Goal: Task Accomplishment & Management: Use online tool/utility

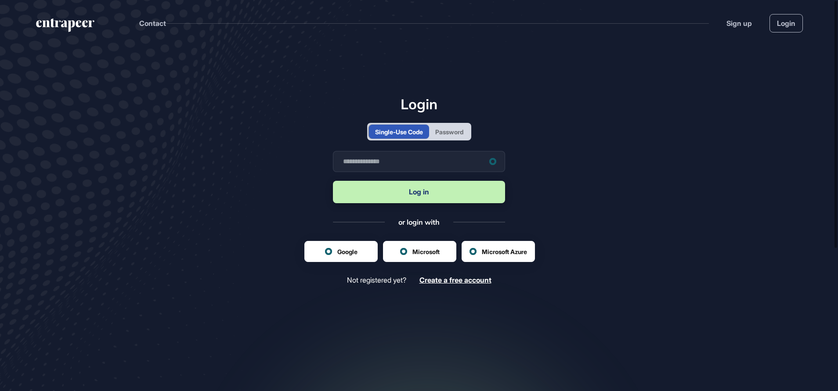
scroll to position [0, 0]
click at [404, 162] on input "text" at bounding box center [419, 161] width 172 height 21
type input "**********"
click at [435, 192] on button "Log in" at bounding box center [419, 192] width 172 height 22
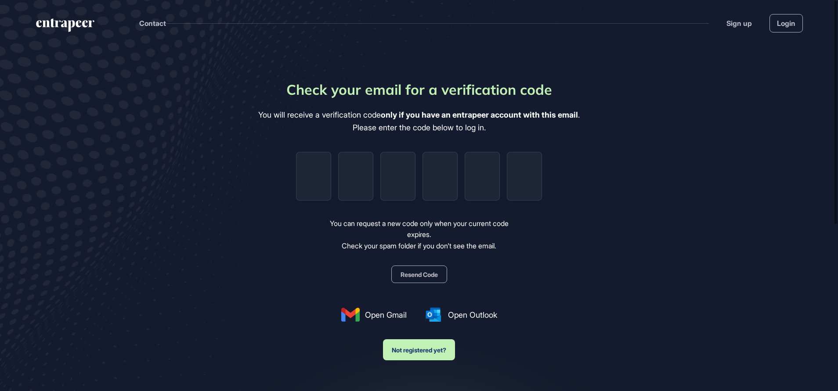
type input "*"
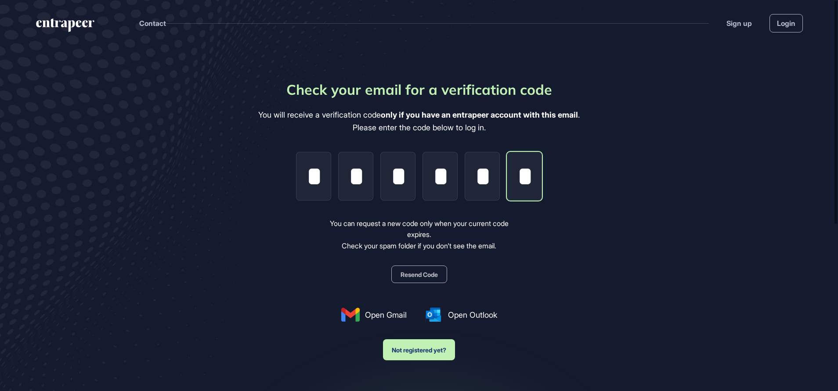
scroll to position [0, 1]
type input "*"
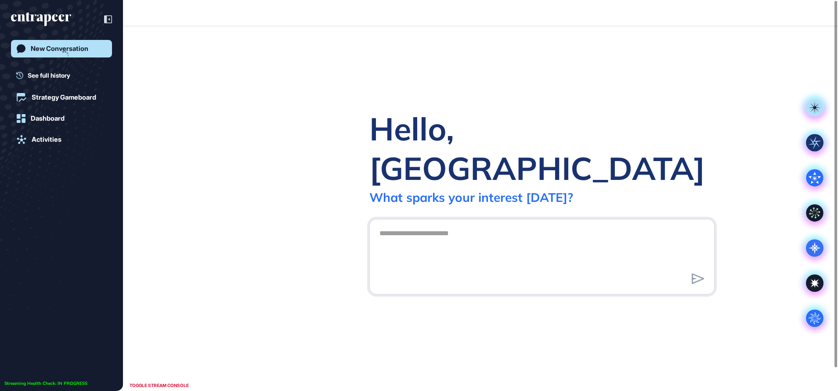
scroll to position [0, 0]
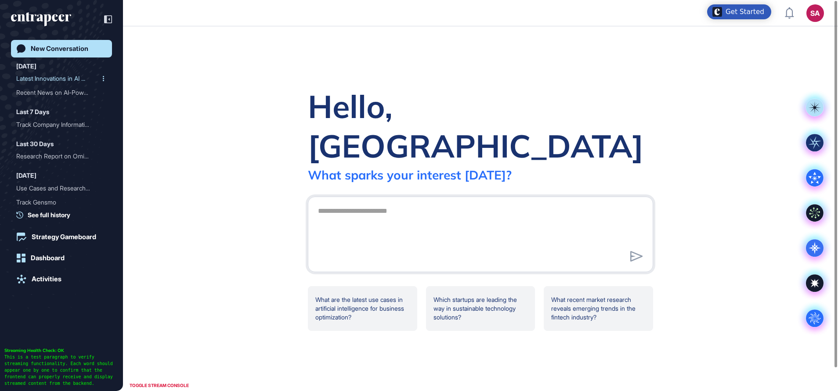
click at [54, 77] on div "Latest Innovations in AI ..." at bounding box center [57, 79] width 83 height 14
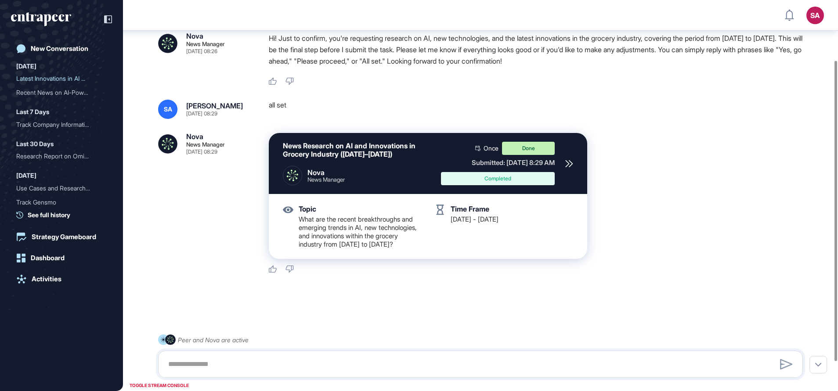
scroll to position [50, 0]
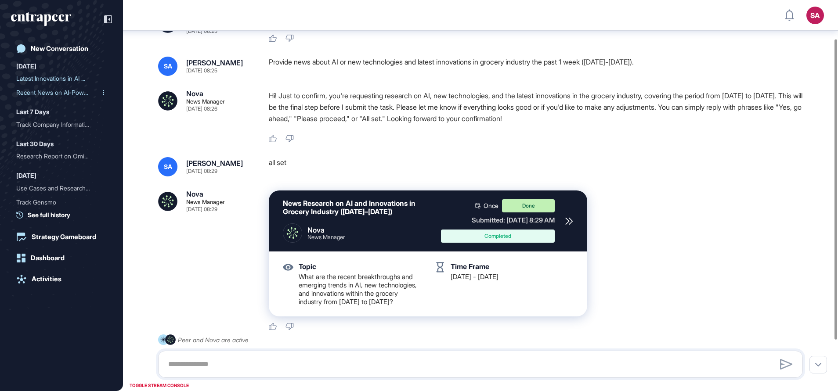
click at [61, 87] on div "Recent News on AI-Powered..." at bounding box center [57, 93] width 83 height 14
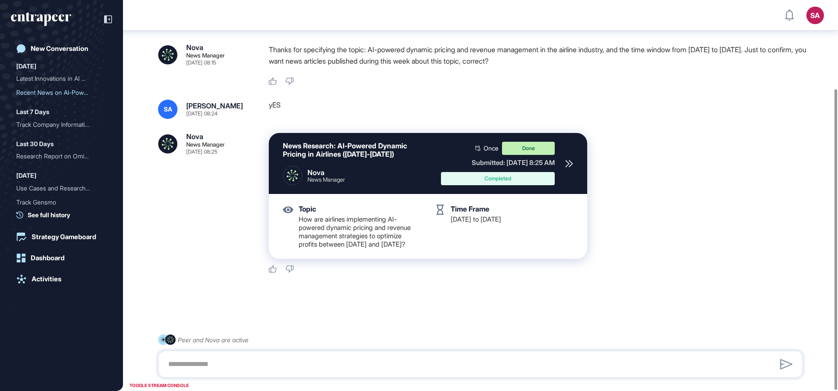
scroll to position [116, 0]
click at [569, 160] on icon at bounding box center [569, 163] width 7 height 7
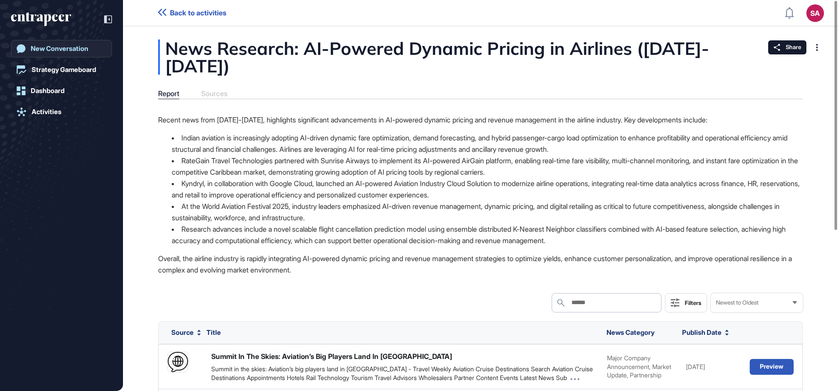
drag, startPoint x: 56, startPoint y: 18, endPoint x: 63, endPoint y: 50, distance: 32.8
click at [55, 16] on icon "entrapeer-logo" at bounding box center [41, 19] width 60 height 14
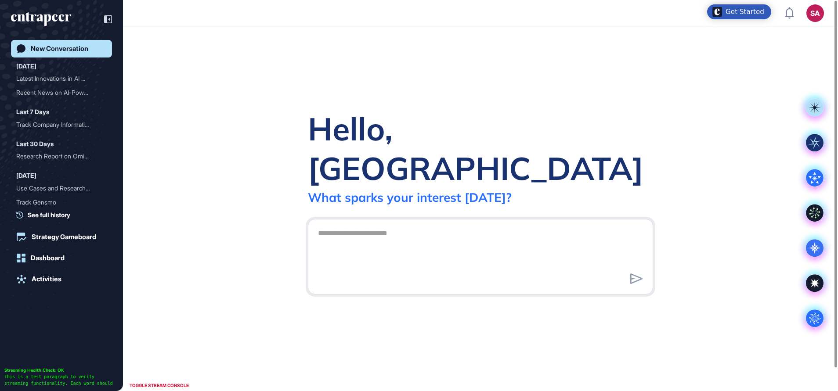
drag, startPoint x: 18, startPoint y: 8, endPoint x: 22, endPoint y: 20, distance: 12.8
click at [18, 15] on div "New Conversation [DATE] Latest Innovations in AI ... Recent News on AI-Powered.…" at bounding box center [61, 195] width 123 height 391
click at [22, 20] on icon "entrapeer-logo" at bounding box center [22, 17] width 8 height 7
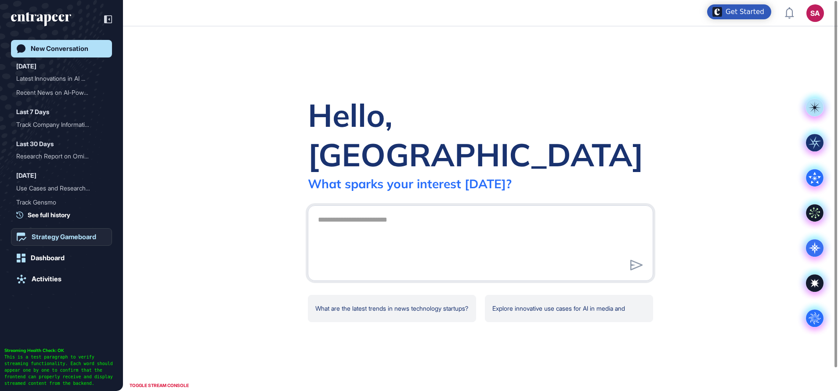
click at [47, 244] on link "Strategy Gameboard" at bounding box center [61, 237] width 101 height 18
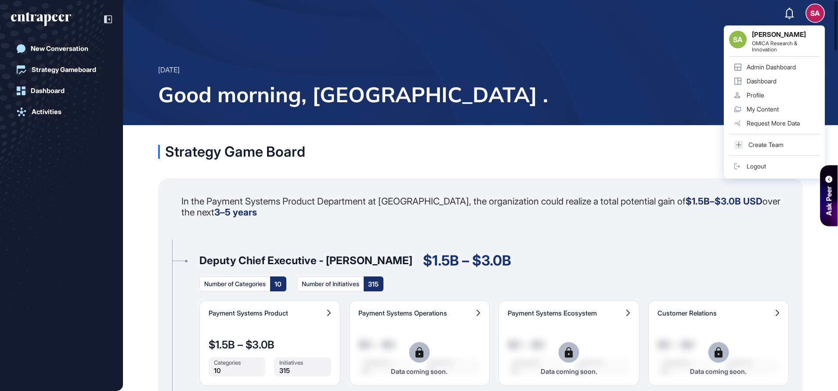
click at [780, 66] on div "Admin Dashboard" at bounding box center [771, 67] width 49 height 7
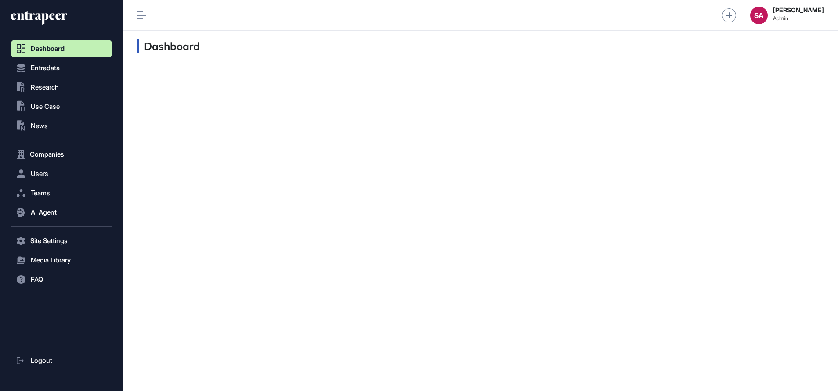
scroll to position [0, 0]
click at [53, 176] on button "Users" at bounding box center [61, 174] width 101 height 18
click at [42, 190] on span "User List" at bounding box center [41, 192] width 25 height 7
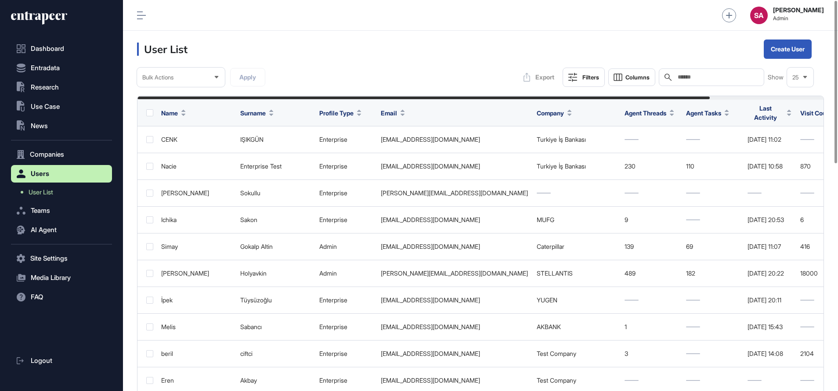
click at [763, 108] on span "Last Activity" at bounding box center [765, 113] width 36 height 18
click at [763, 150] on span "Sort Descending" at bounding box center [778, 147] width 35 height 7
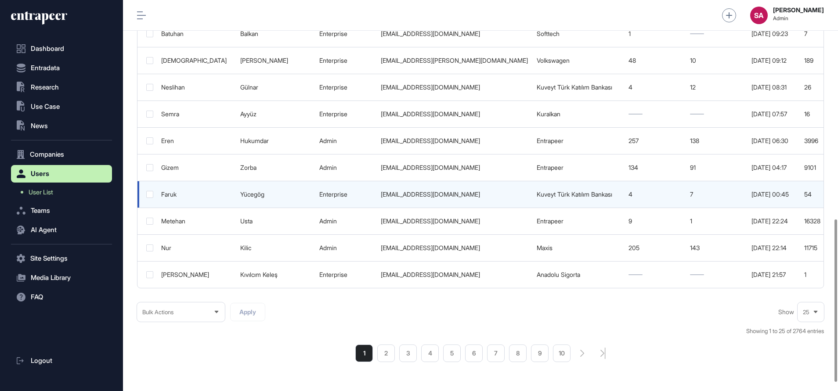
scroll to position [527, 0]
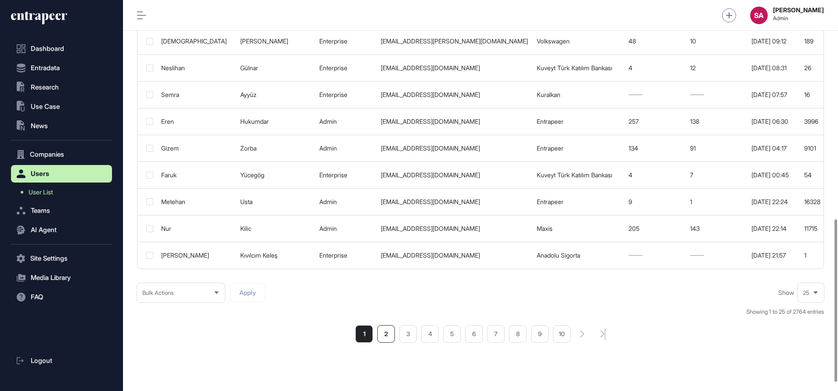
click at [385, 333] on li "2" at bounding box center [386, 334] width 18 height 18
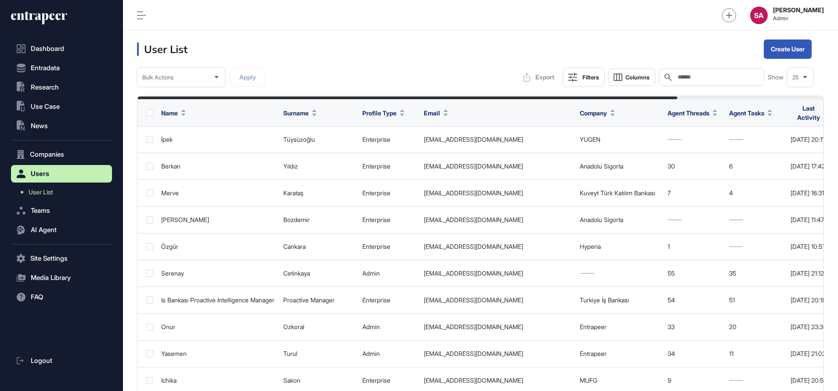
click at [43, 14] on icon at bounding box center [44, 18] width 7 height 11
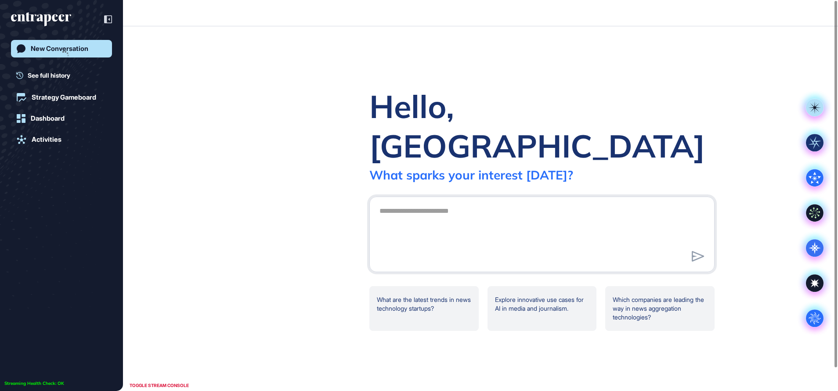
scroll to position [0, 0]
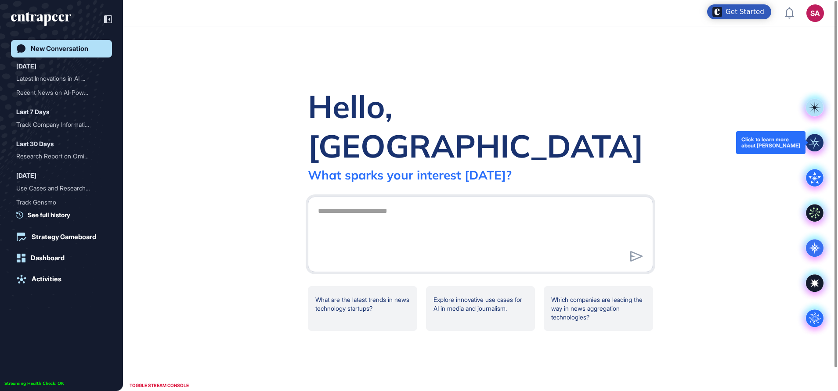
click at [816, 142] on icon at bounding box center [815, 143] width 12 height 12
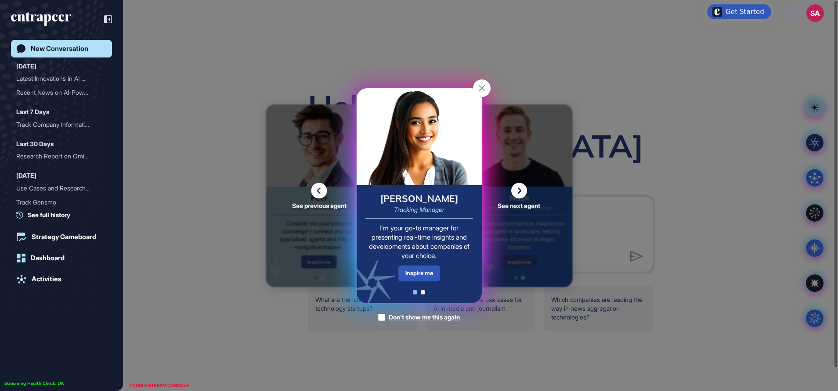
click at [516, 191] on icon at bounding box center [519, 191] width 16 height 16
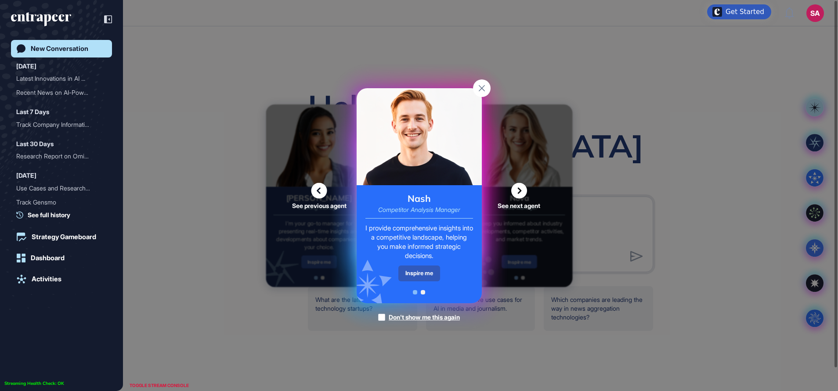
click at [520, 195] on icon at bounding box center [519, 191] width 16 height 16
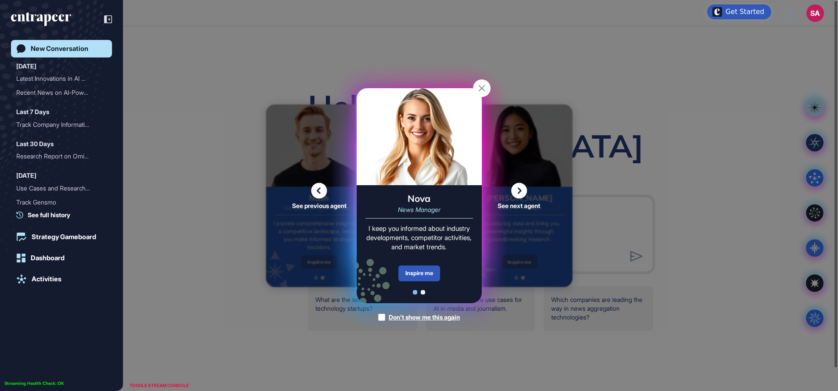
click at [521, 189] on icon at bounding box center [519, 191] width 16 height 16
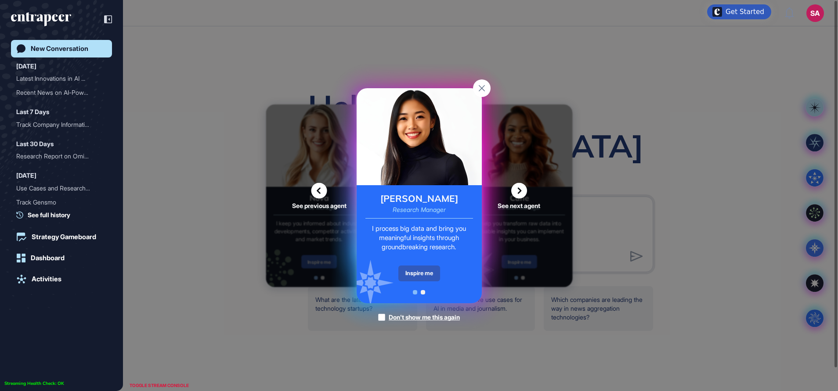
click at [484, 79] on div "See previous agent See next agent Peer Engagement Manager Consider me your pers…" at bounding box center [419, 195] width 838 height 391
click at [482, 87] on rect at bounding box center [482, 88] width 18 height 18
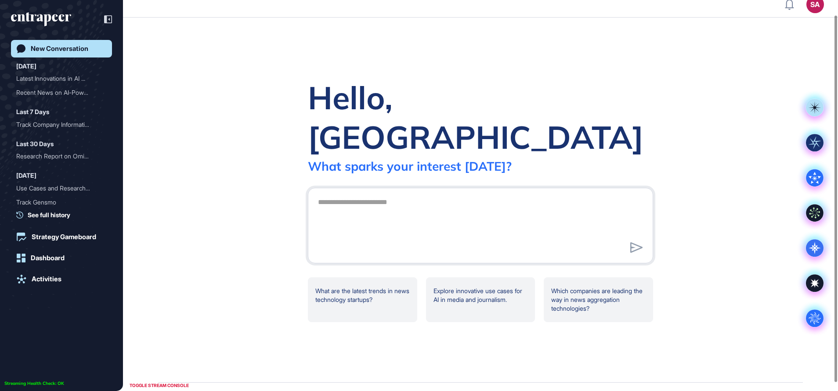
scroll to position [0, 0]
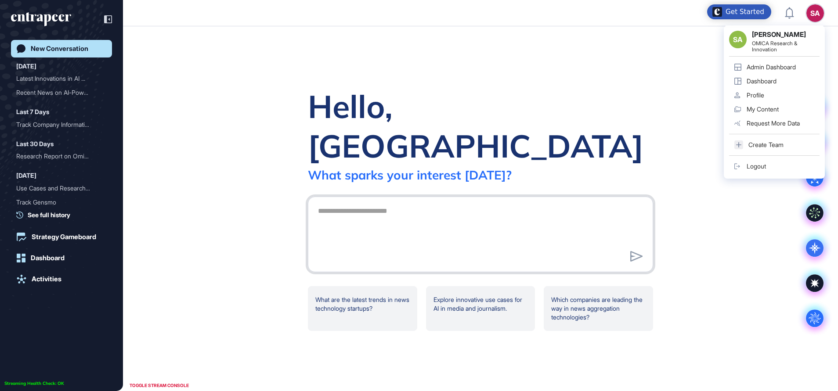
click at [357, 202] on textarea at bounding box center [481, 232] width 336 height 61
click at [403, 202] on textarea at bounding box center [481, 232] width 336 height 61
click at [665, 88] on div "Hello, Sevde What sparks your interest [DATE]? .cls-2{fill:#fff} What are the l…" at bounding box center [480, 208] width 715 height 365
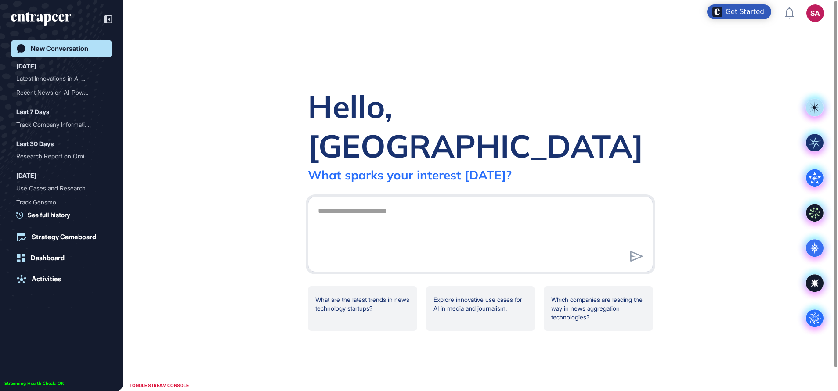
click at [524, 197] on div at bounding box center [480, 235] width 345 height 76
click at [509, 202] on textarea at bounding box center [481, 232] width 336 height 61
type textarea "**********"
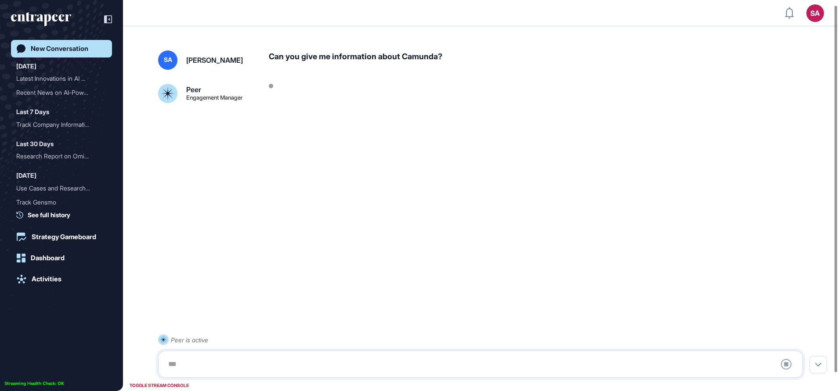
scroll to position [25, 0]
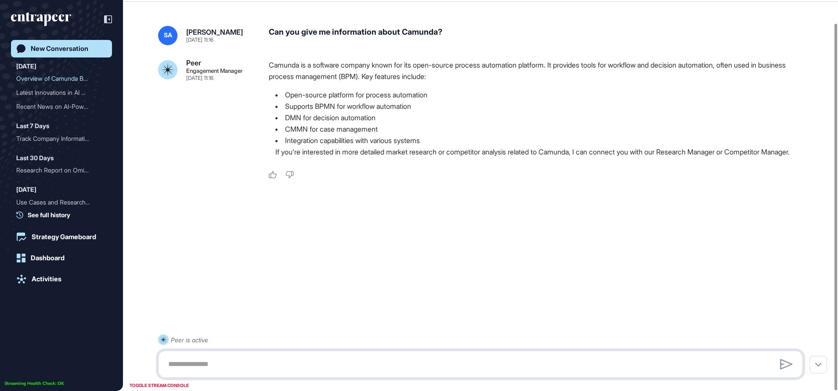
click at [382, 361] on textarea at bounding box center [480, 365] width 635 height 18
type textarea "**********"
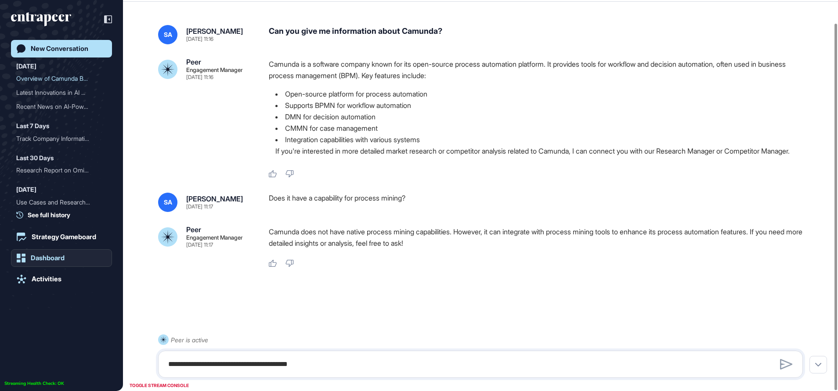
click at [38, 255] on div "Dashboard" at bounding box center [48, 258] width 34 height 8
drag, startPoint x: 51, startPoint y: 230, endPoint x: 76, endPoint y: 242, distance: 28.1
click at [51, 229] on link "Strategy Gameboard" at bounding box center [61, 237] width 101 height 18
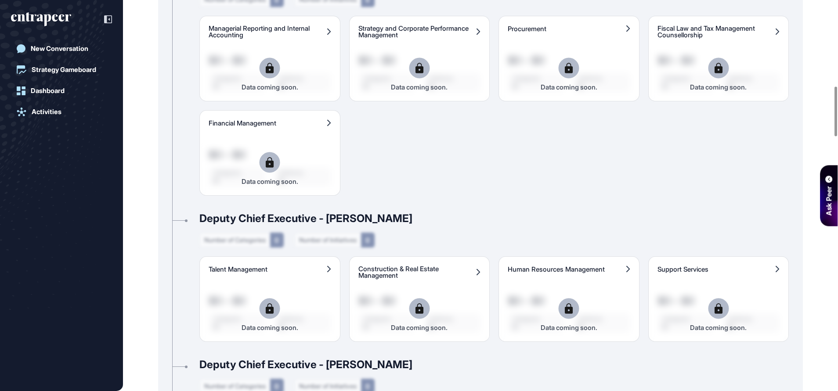
scroll to position [593, 0]
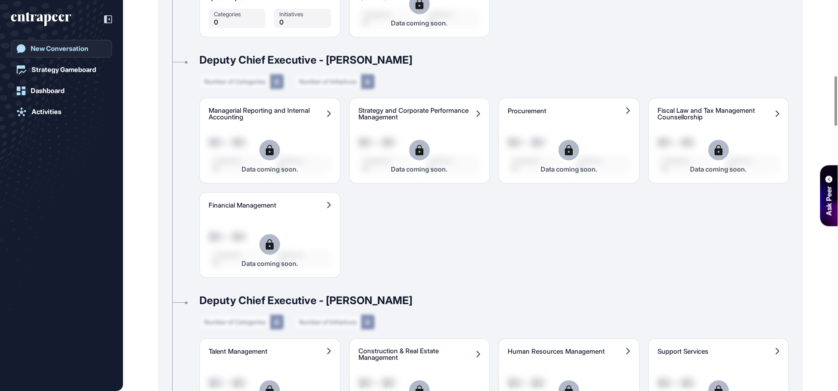
click at [43, 55] on link "New Conversation" at bounding box center [61, 49] width 101 height 18
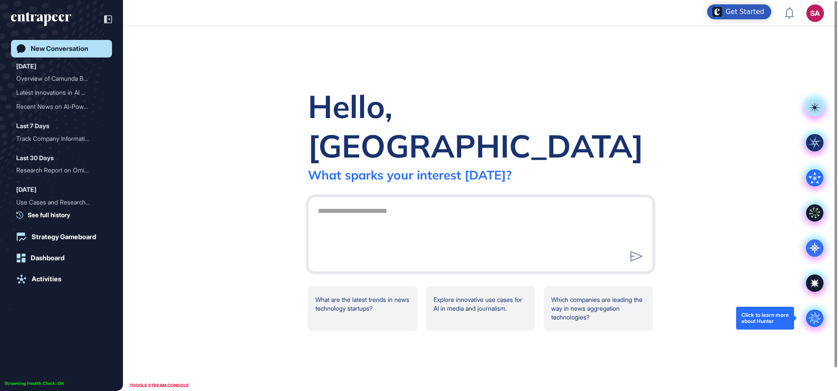
click at [820, 319] on icon at bounding box center [815, 318] width 12 height 12
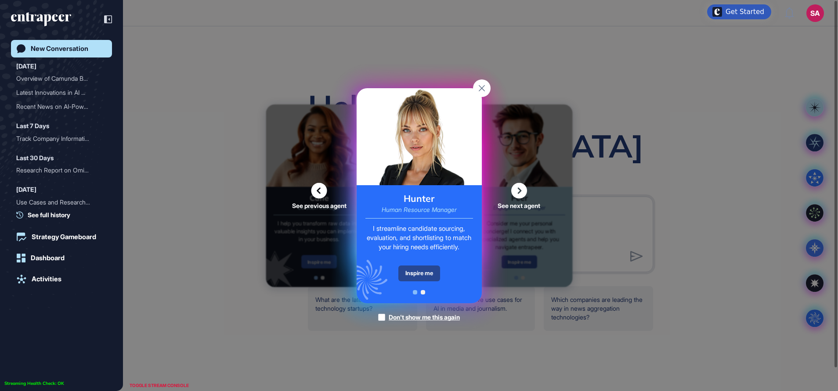
click at [416, 271] on div "Inspire me" at bounding box center [419, 274] width 42 height 16
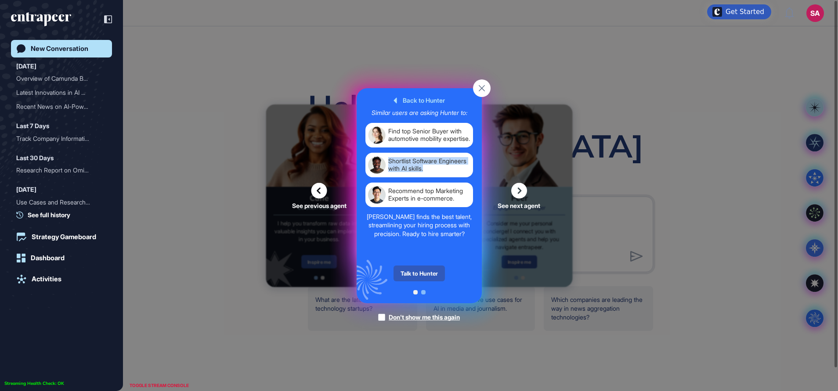
drag, startPoint x: 458, startPoint y: 174, endPoint x: 387, endPoint y: 160, distance: 72.1
click at [387, 160] on div "Shortlist Software Engineers with AI skills." at bounding box center [419, 164] width 108 height 25
copy div "Shortlist Software Engineers with AI skills."
click at [427, 267] on div "Talk to Hunter" at bounding box center [419, 274] width 51 height 16
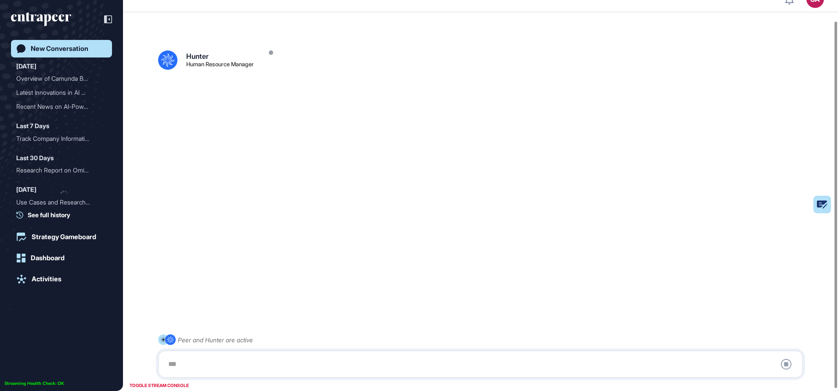
scroll to position [25, 0]
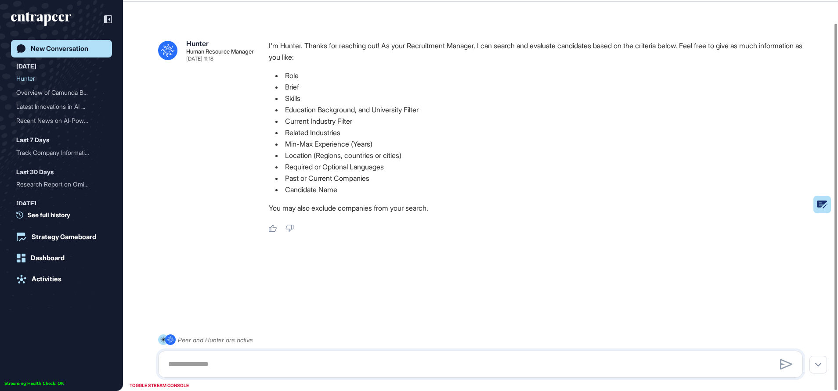
click at [189, 373] on div at bounding box center [480, 364] width 645 height 27
click at [183, 367] on textarea at bounding box center [480, 365] width 635 height 18
paste textarea "**********"
drag, startPoint x: 258, startPoint y: 364, endPoint x: 198, endPoint y: 362, distance: 60.2
click at [198, 362] on textarea "**********" at bounding box center [480, 365] width 635 height 18
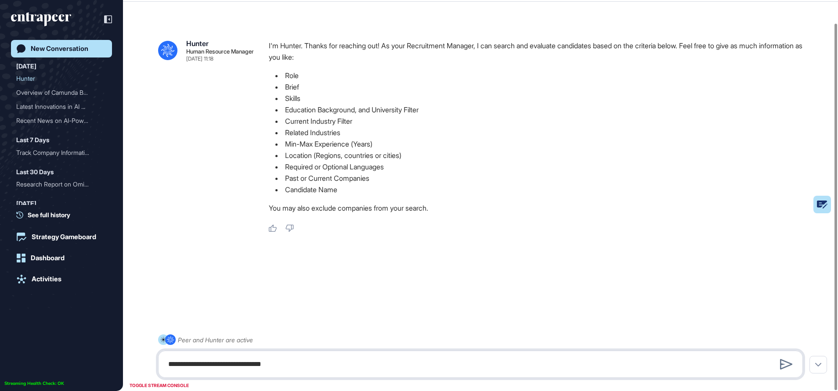
click at [280, 367] on textarea "**********" at bounding box center [480, 365] width 635 height 18
type textarea "**********"
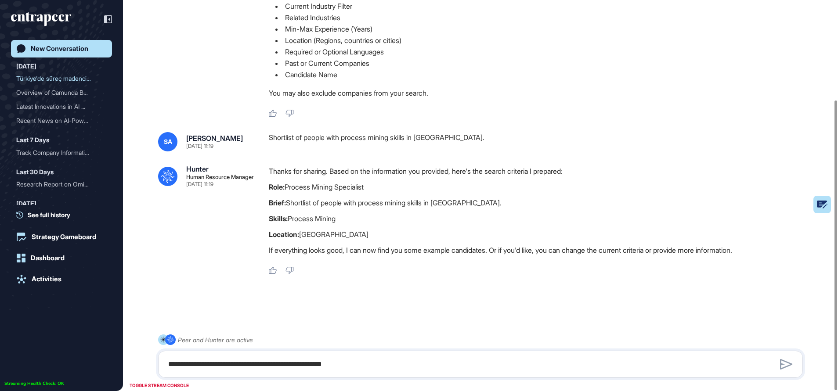
scroll to position [134, 0]
click at [206, 357] on textarea "**********" at bounding box center [480, 365] width 635 height 18
type textarea "****"
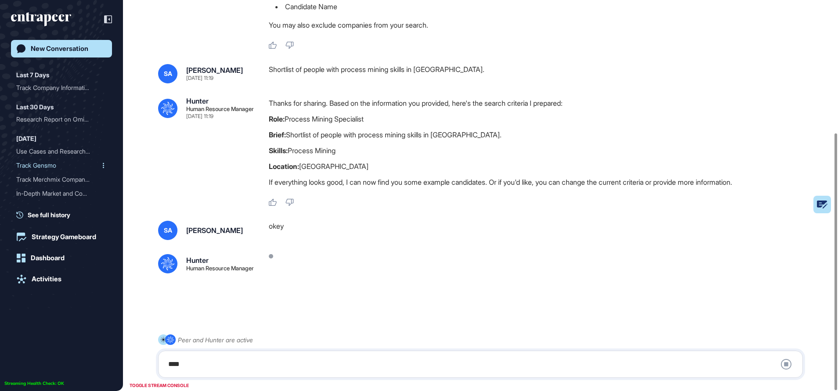
scroll to position [0, 0]
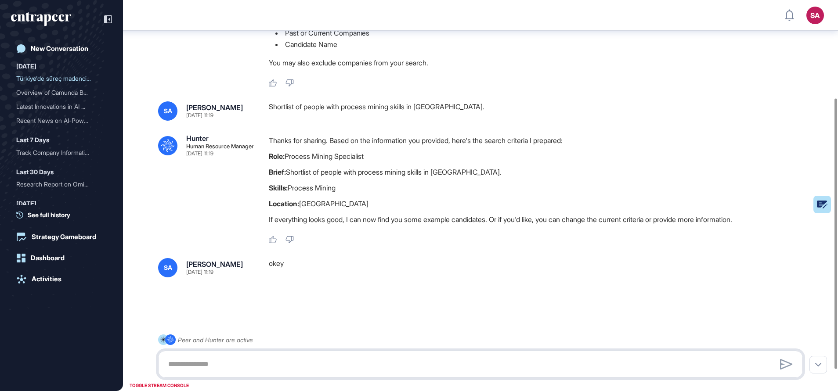
scroll to position [172, 0]
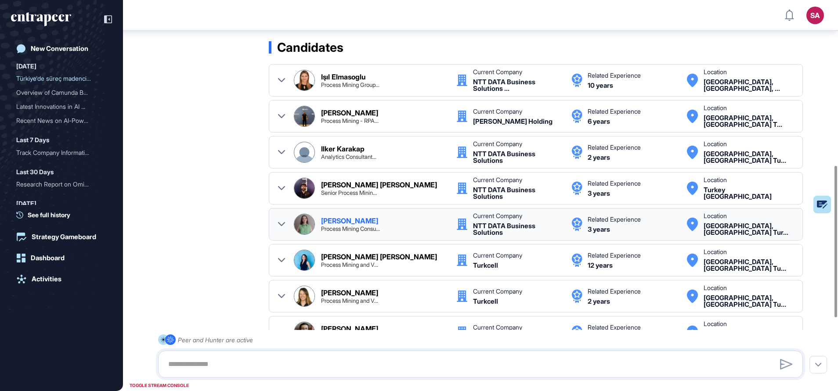
scroll to position [482, 0]
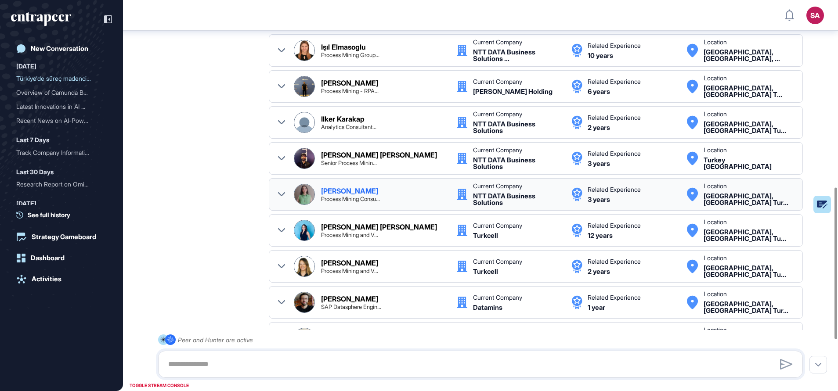
click at [281, 195] on icon at bounding box center [281, 194] width 7 height 4
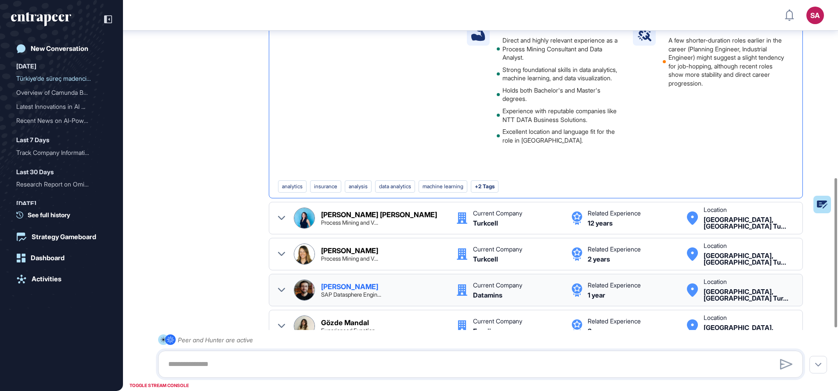
scroll to position [531, 0]
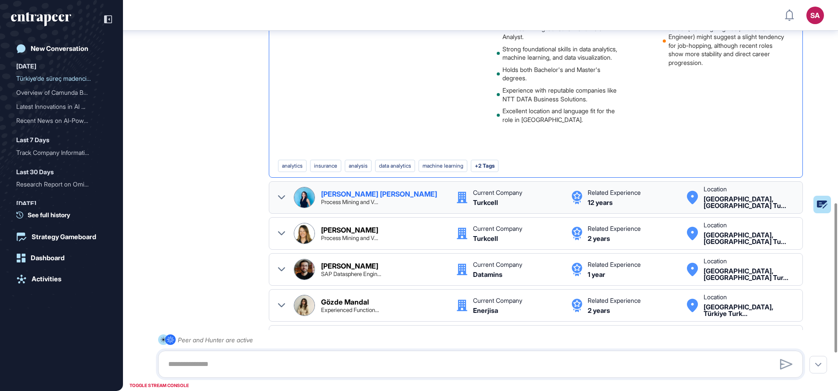
click at [285, 194] on div "Meltem Kocabaş Gürsoy Process Mining and V... Current Company Turkcell Related …" at bounding box center [536, 197] width 516 height 21
click at [279, 198] on icon at bounding box center [281, 197] width 7 height 7
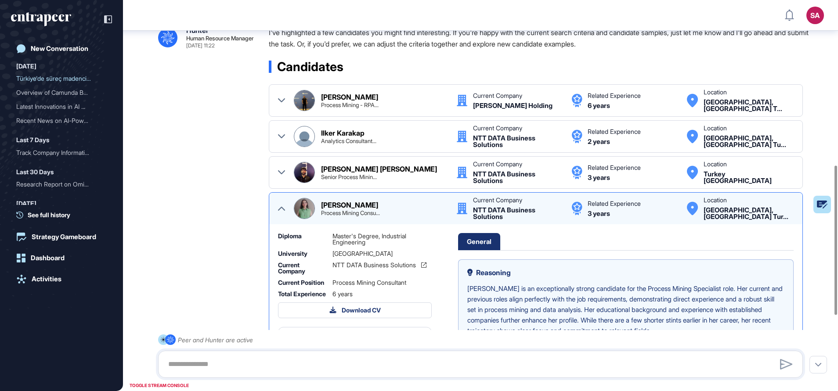
scroll to position [0, 0]
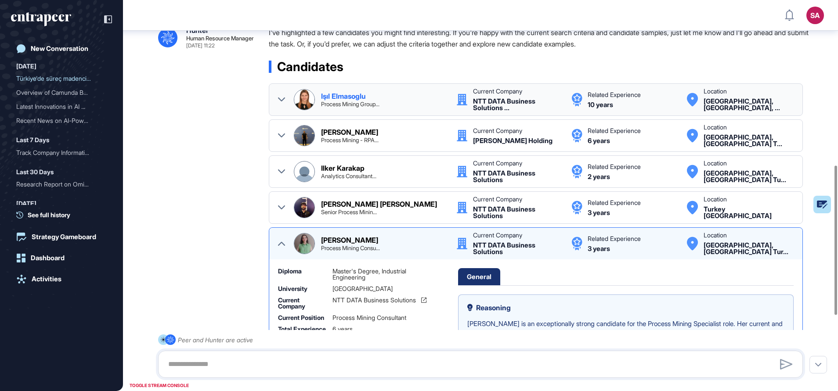
click at [279, 98] on div "Işıl Elmasoglu Process Mining Group... Current Company NTT DATA Business Soluti…" at bounding box center [536, 99] width 534 height 32
click at [279, 98] on icon at bounding box center [281, 99] width 7 height 4
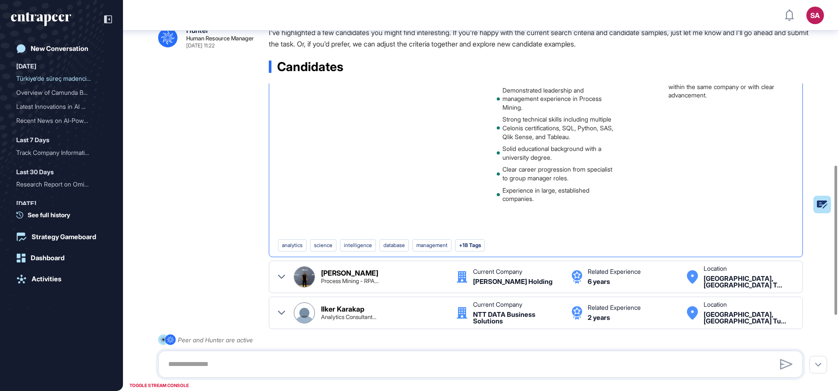
scroll to position [461, 0]
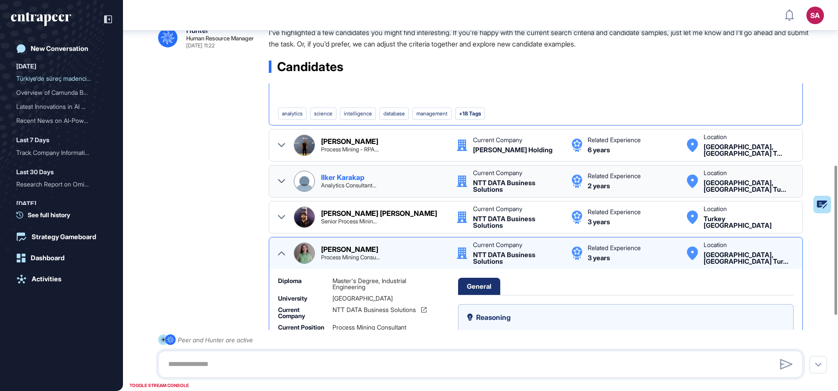
click at [279, 183] on icon at bounding box center [281, 181] width 7 height 4
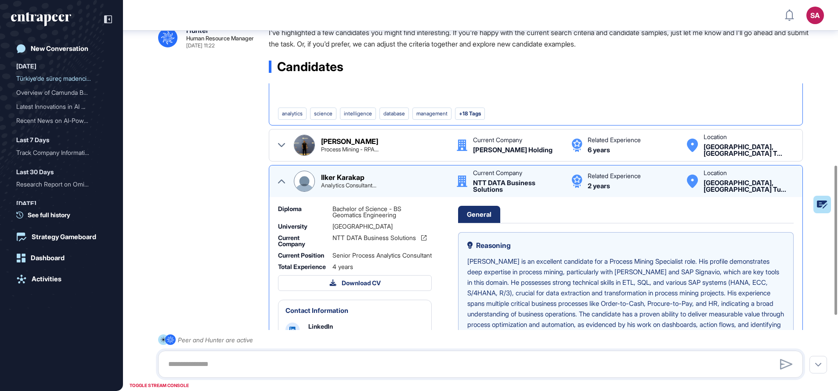
click at [278, 185] on icon at bounding box center [281, 181] width 7 height 7
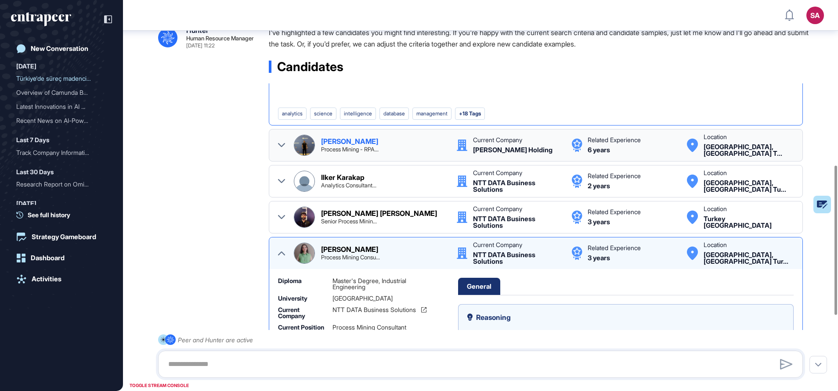
click at [279, 147] on icon at bounding box center [281, 145] width 7 height 4
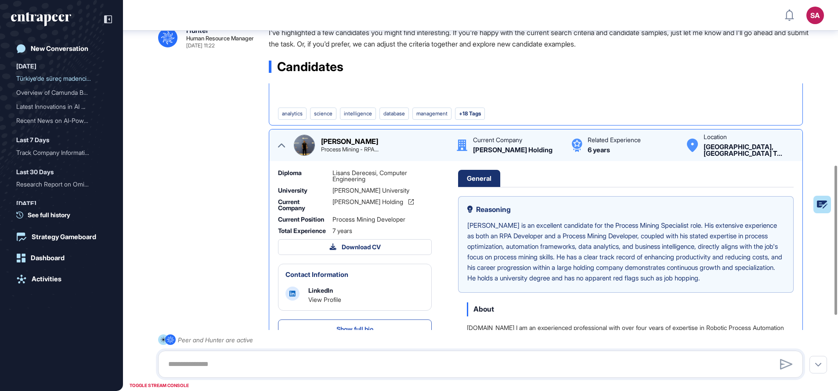
click at [279, 149] on icon at bounding box center [281, 145] width 7 height 7
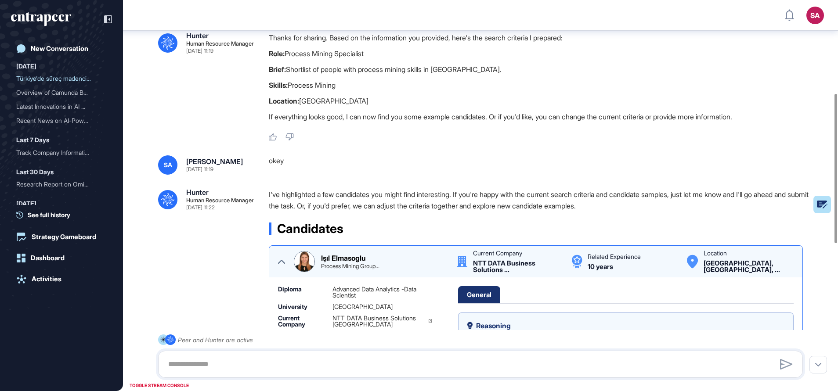
scroll to position [301, 0]
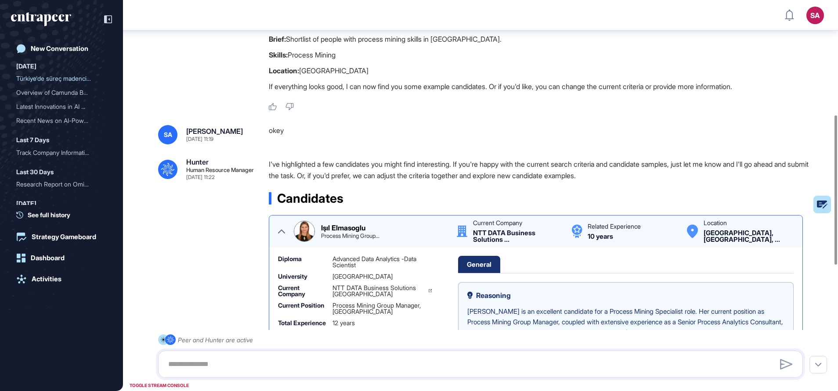
drag, startPoint x: 278, startPoint y: 231, endPoint x: 289, endPoint y: 224, distance: 14.0
click at [278, 232] on div "Işıl Elmasoglu Process Mining Group... Current Company NTT DATA Business Soluti…" at bounding box center [536, 231] width 516 height 21
click at [282, 229] on icon at bounding box center [281, 231] width 7 height 7
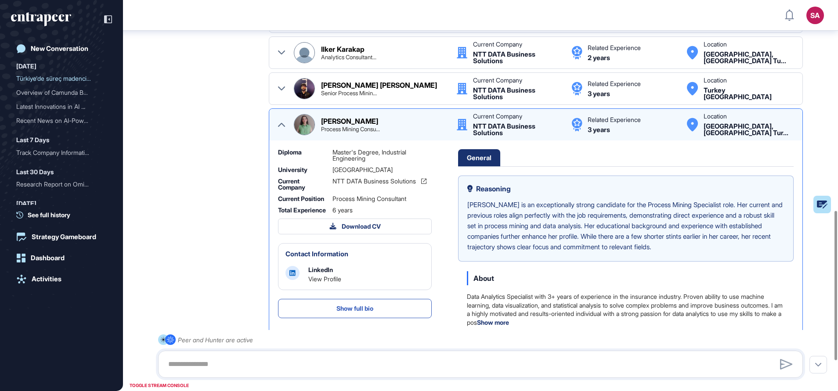
scroll to position [630, 0]
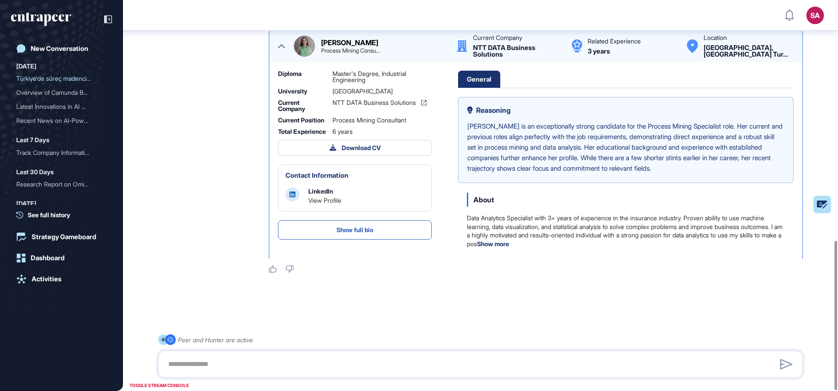
click at [282, 48] on icon at bounding box center [281, 46] width 7 height 7
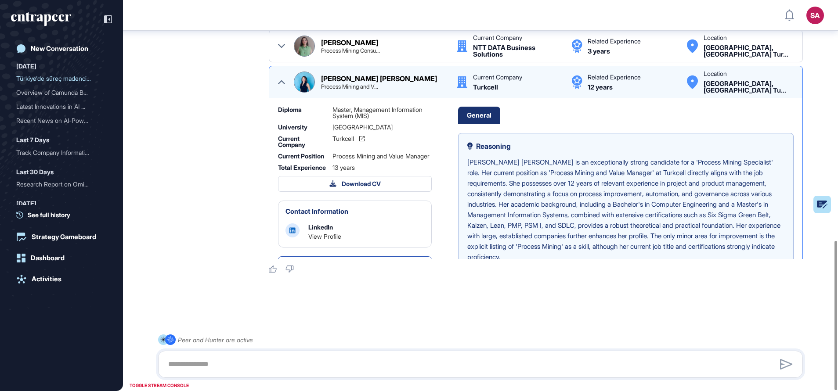
click at [282, 81] on icon at bounding box center [281, 82] width 7 height 4
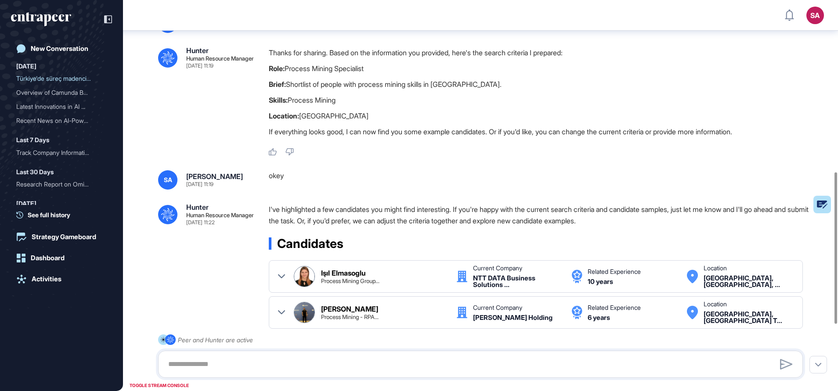
scroll to position [152, 0]
